Goal: Find specific page/section: Find specific page/section

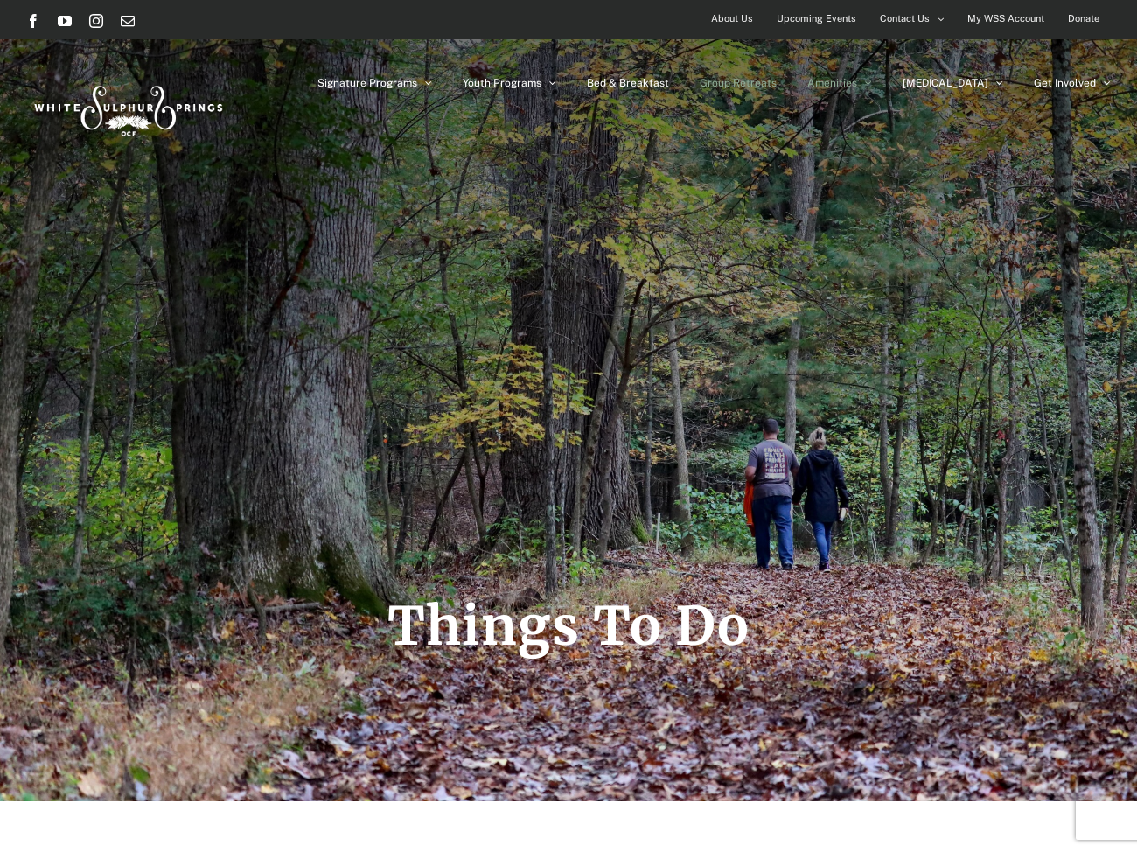
click at [777, 83] on span "Group Retreats" at bounding box center [738, 83] width 77 height 10
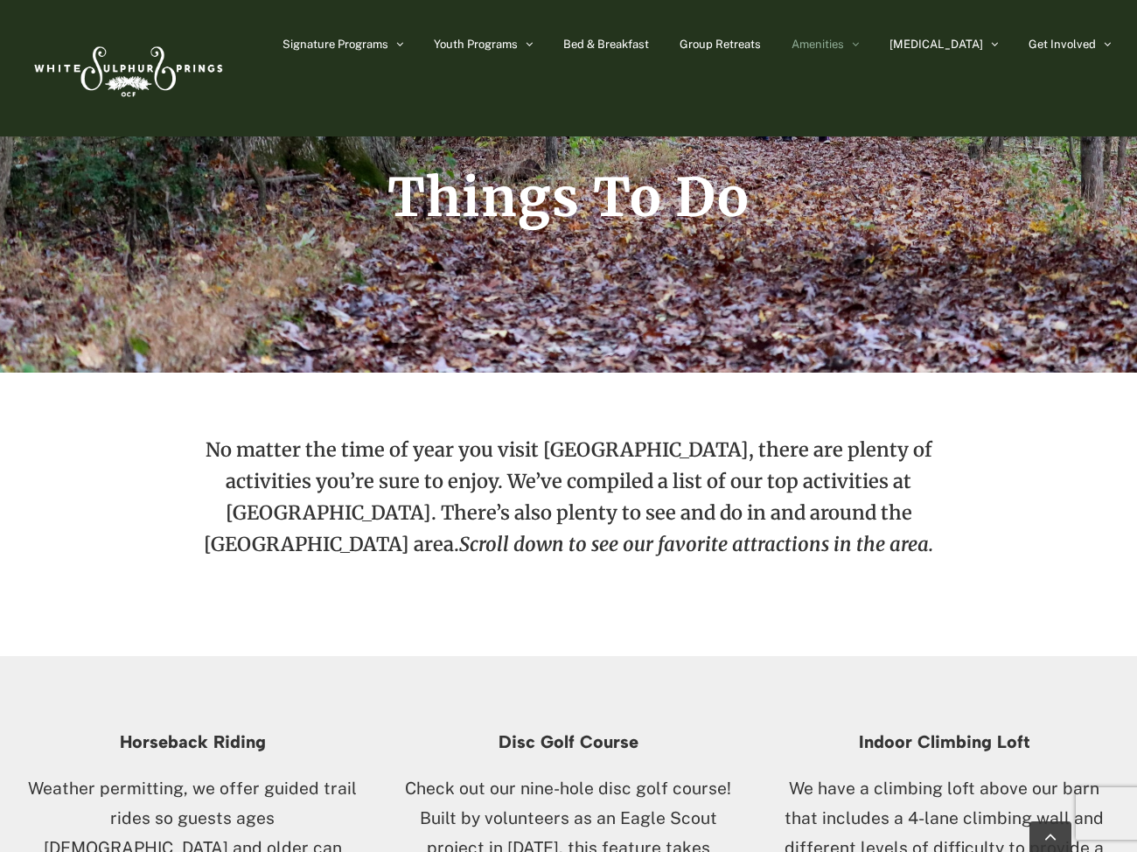
scroll to position [394, 0]
